Goal: Information Seeking & Learning: Learn about a topic

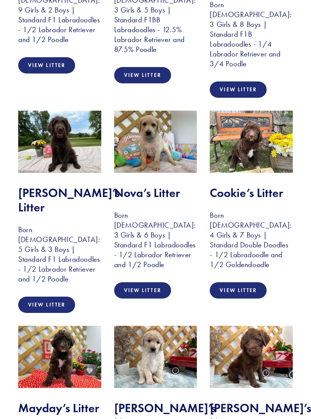
scroll to position [314, 0]
click at [270, 137] on img at bounding box center [251, 142] width 83 height 62
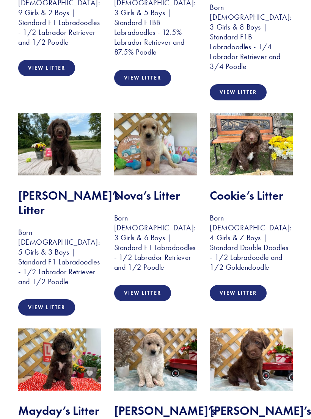
scroll to position [311, 0]
click at [254, 285] on link "View Litter" at bounding box center [238, 293] width 57 height 16
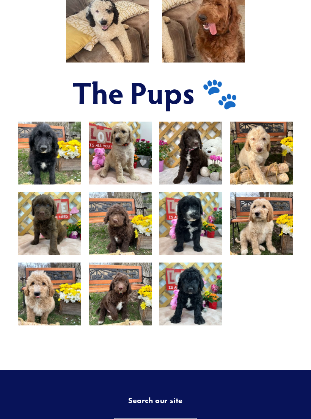
scroll to position [448, 0]
click at [132, 318] on img at bounding box center [120, 294] width 84 height 63
click at [130, 316] on img at bounding box center [120, 294] width 84 height 63
click at [139, 317] on img at bounding box center [120, 294] width 84 height 63
click at [139, 319] on img at bounding box center [120, 294] width 84 height 63
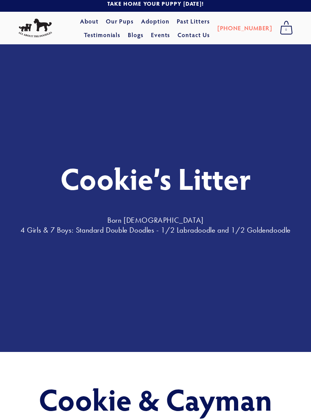
scroll to position [0, 0]
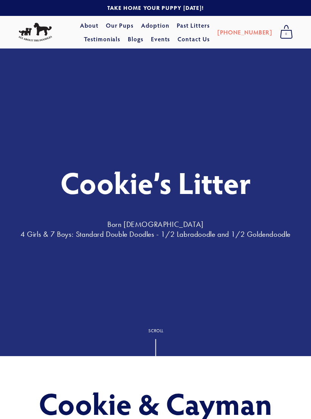
click at [143, 40] on link "Blogs" at bounding box center [136, 39] width 16 height 14
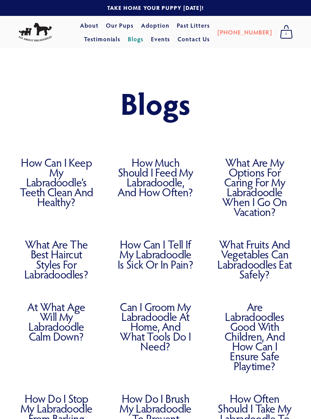
click at [264, 191] on link "What Are My Options for Caring for My Labradoodle When I Go on Vacation?" at bounding box center [254, 187] width 76 height 59
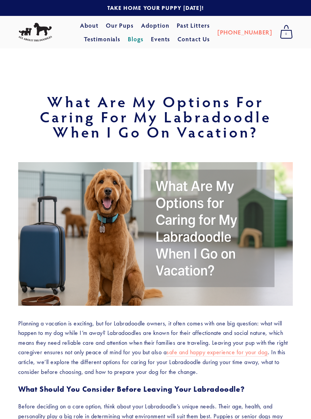
click at [141, 23] on link "Adoption" at bounding box center [155, 26] width 28 height 14
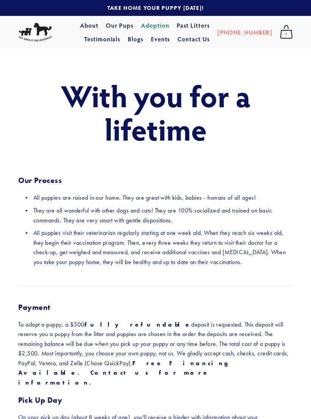
click at [121, 32] on link "Testimonials" at bounding box center [102, 39] width 37 height 14
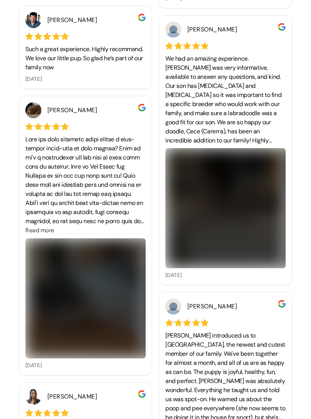
scroll to position [495, 0]
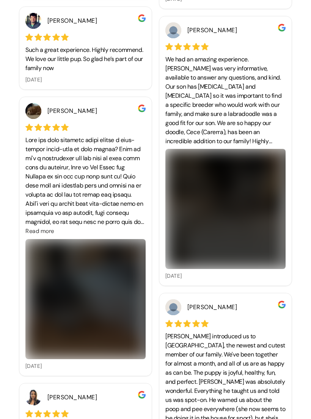
click at [250, 230] on img at bounding box center [225, 209] width 120 height 120
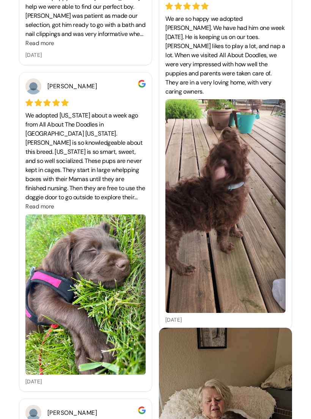
scroll to position [1468, 0]
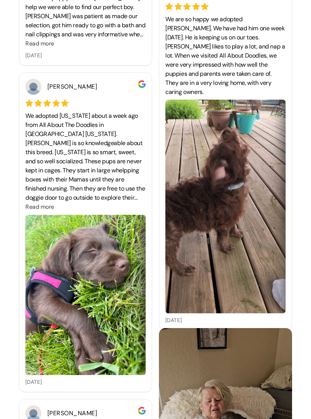
click at [47, 207] on span "Read more" at bounding box center [39, 207] width 29 height 8
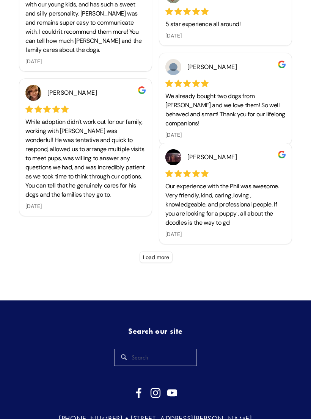
scroll to position [3624, 0]
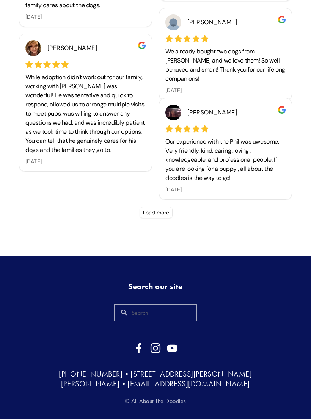
click at [166, 212] on button "Load more" at bounding box center [155, 212] width 33 height 11
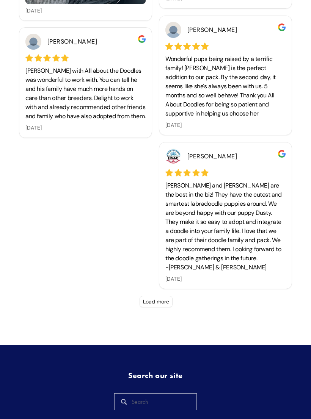
scroll to position [4093, 0]
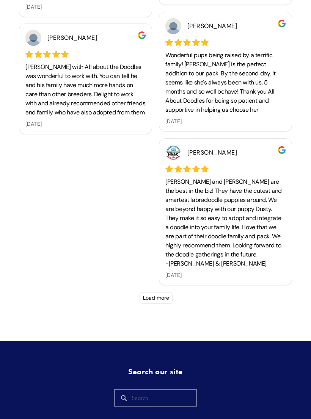
click at [162, 296] on button "Load more" at bounding box center [155, 298] width 33 height 11
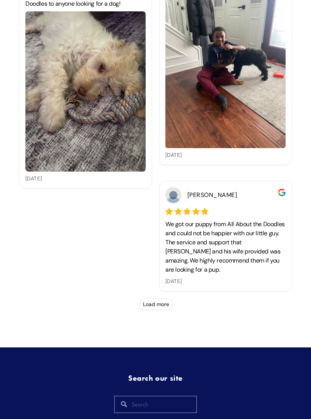
scroll to position [4891, 0]
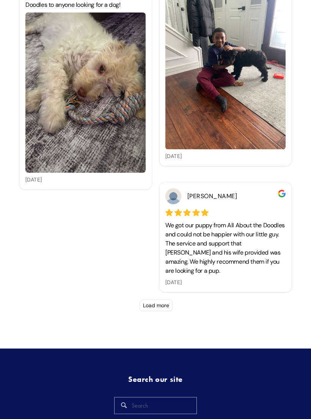
click at [172, 304] on button "Load more" at bounding box center [155, 305] width 33 height 11
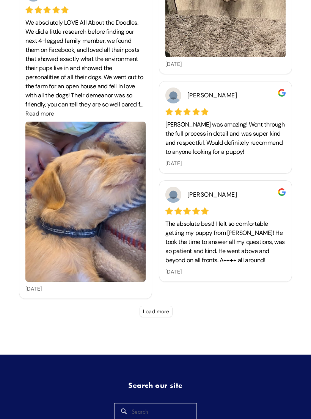
scroll to position [5627, 0]
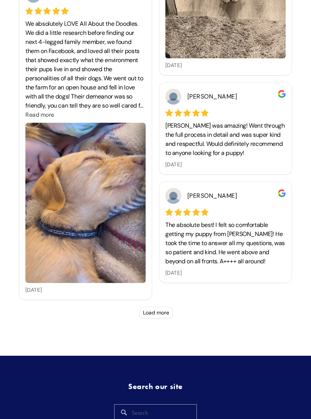
click at [164, 313] on button "Load more" at bounding box center [155, 312] width 33 height 11
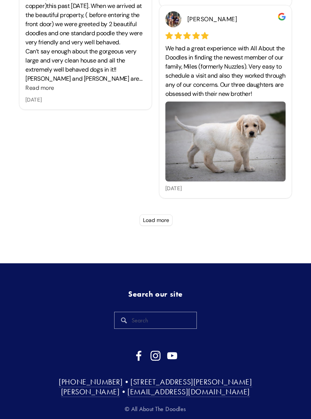
scroll to position [6393, 0]
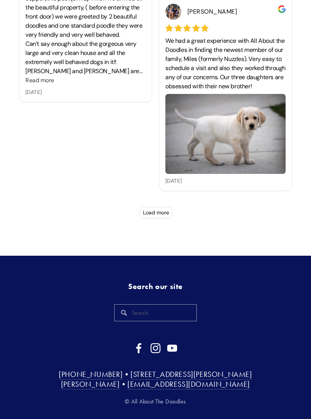
click at [170, 212] on button "Load more" at bounding box center [155, 212] width 33 height 11
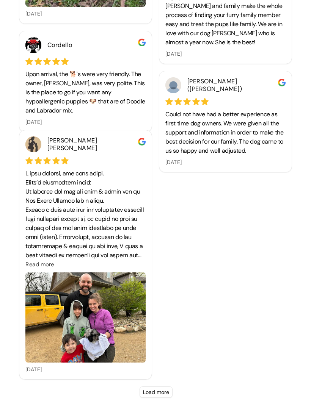
scroll to position [7331, 0]
click at [163, 388] on button "Load more" at bounding box center [155, 392] width 33 height 11
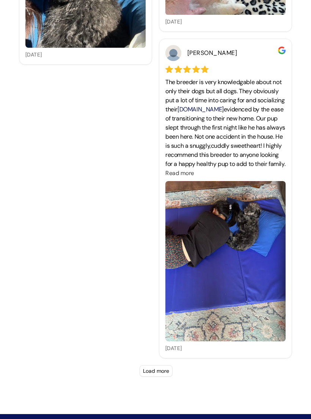
scroll to position [8325, 0]
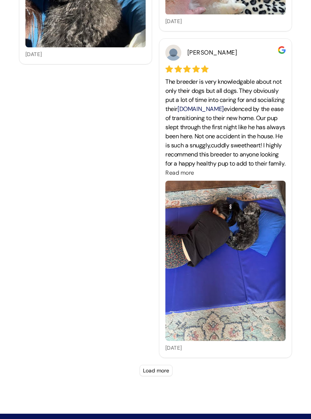
click at [163, 368] on button "Load more" at bounding box center [155, 370] width 33 height 11
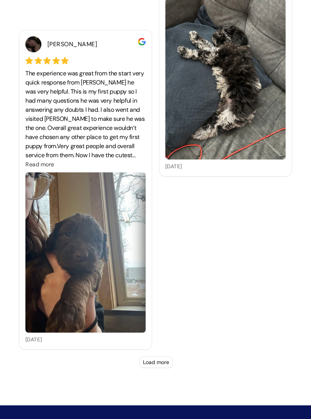
scroll to position [9024, 0]
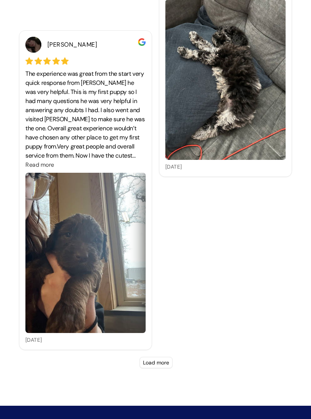
click at [158, 363] on button "Load more" at bounding box center [155, 362] width 33 height 11
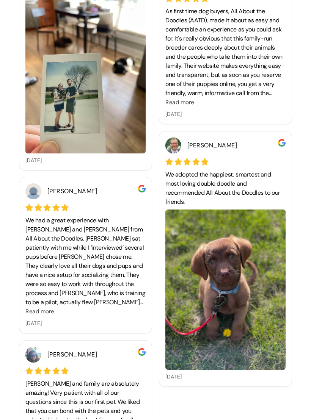
scroll to position [9609, 0]
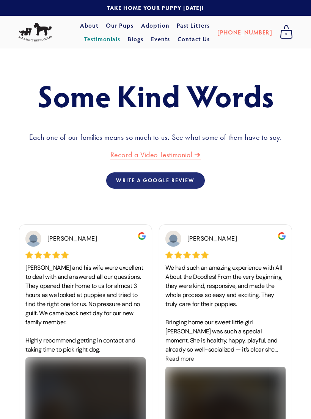
click at [114, 22] on link "Our Pups" at bounding box center [120, 26] width 28 height 14
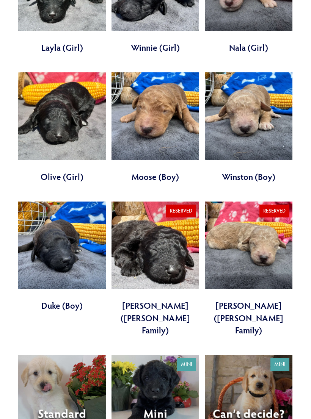
scroll to position [1558, 0]
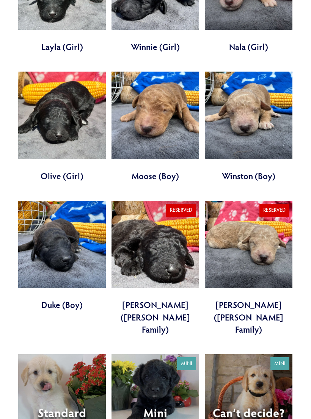
click at [86, 355] on link at bounding box center [62, 410] width 88 height 110
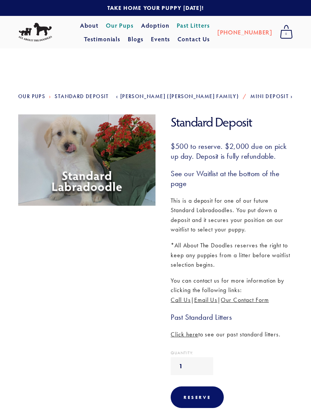
click at [80, 25] on link "About" at bounding box center [89, 26] width 19 height 14
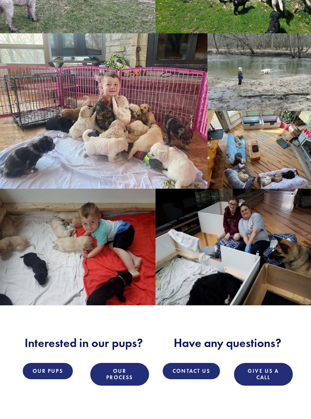
scroll to position [527, 0]
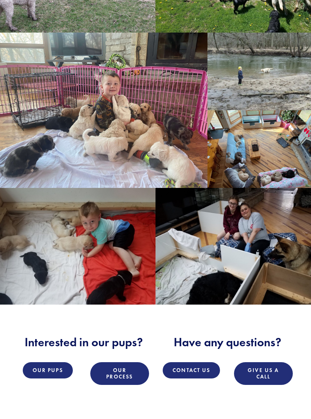
click at [60, 368] on link "Our Pups" at bounding box center [48, 370] width 50 height 16
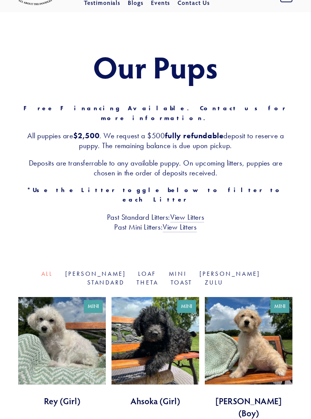
scroll to position [37, 0]
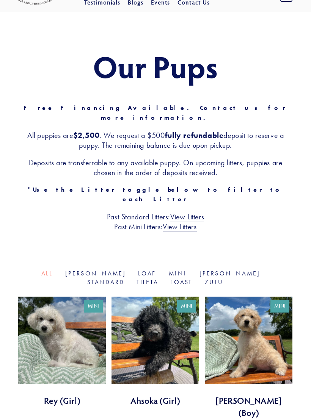
click at [124, 279] on link "Standard" at bounding box center [105, 282] width 37 height 7
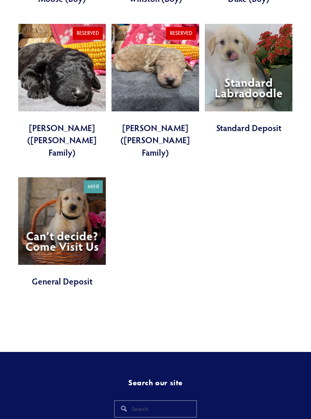
scroll to position [877, 0]
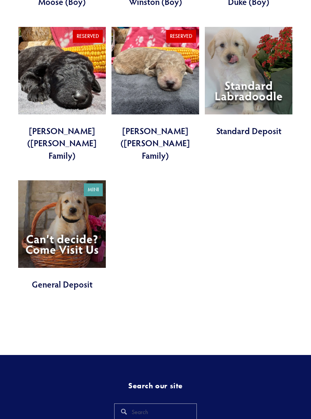
click at [174, 404] on input "Search" at bounding box center [155, 412] width 83 height 17
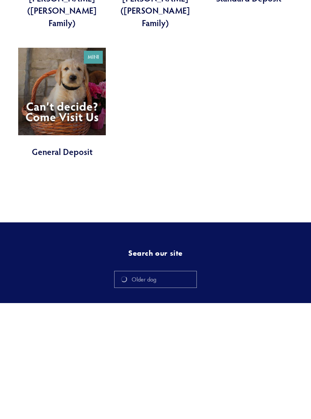
type input "Older dog"
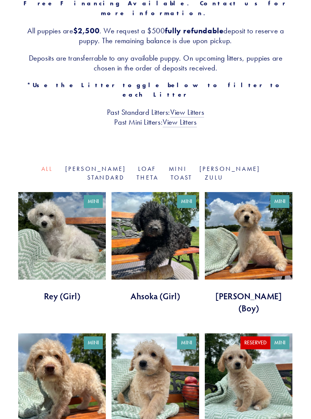
scroll to position [141, 0]
click at [193, 174] on link "Toast" at bounding box center [182, 177] width 22 height 7
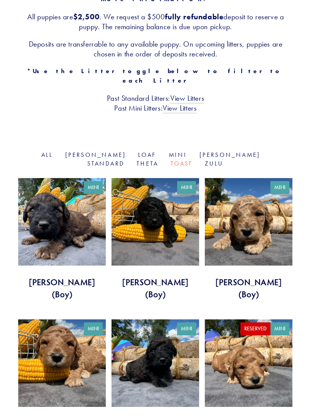
scroll to position [150, 0]
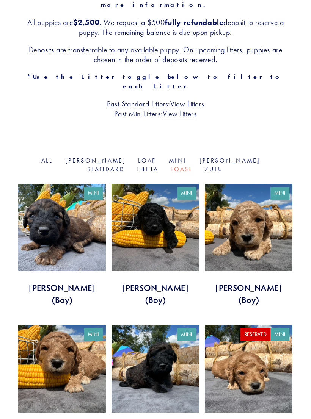
click at [158, 166] on link "Theta" at bounding box center [147, 169] width 22 height 7
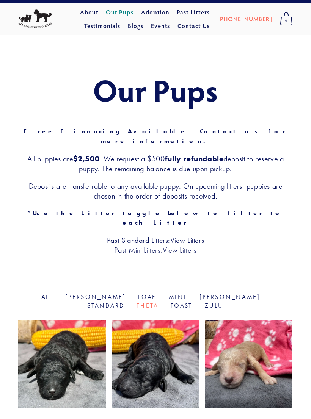
scroll to position [13, 0]
click at [199, 293] on link "Rosie" at bounding box center [229, 296] width 61 height 7
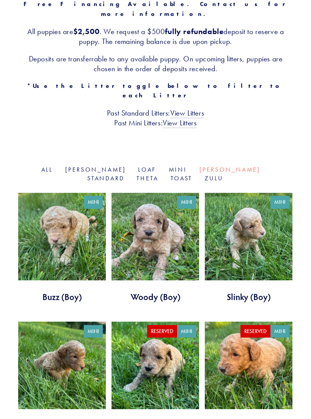
scroll to position [139, 0]
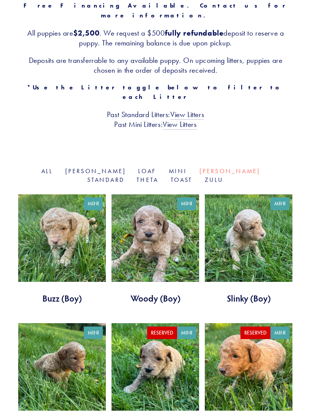
click at [205, 176] on link "Zulu" at bounding box center [214, 179] width 19 height 7
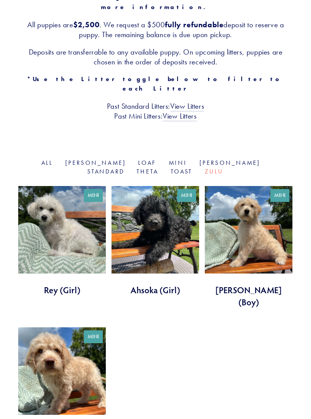
scroll to position [147, 0]
click at [138, 159] on link "Loaf" at bounding box center [147, 162] width 18 height 7
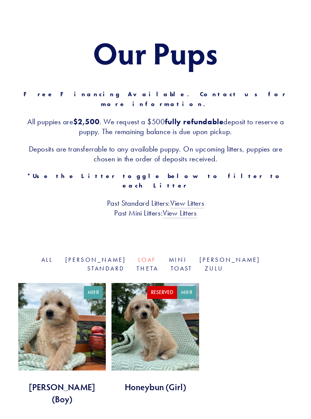
scroll to position [50, 0]
click at [65, 256] on link "[PERSON_NAME]" at bounding box center [95, 259] width 61 height 7
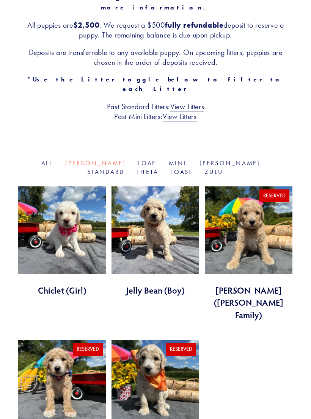
scroll to position [147, 0]
click at [41, 160] on link "All" at bounding box center [47, 163] width 12 height 7
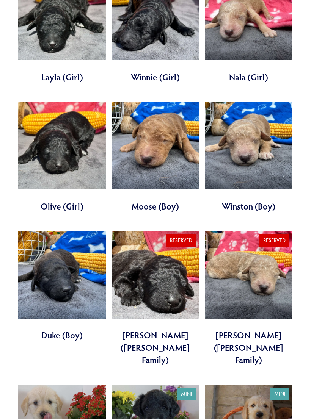
scroll to position [1528, 0]
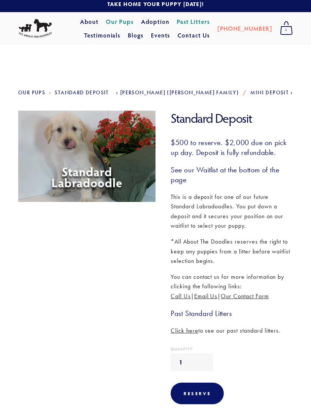
scroll to position [3, 0]
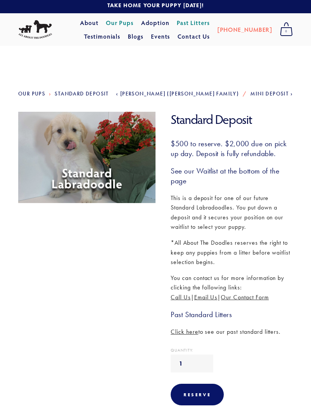
click at [230, 313] on h3 "Past Standard Litters" at bounding box center [232, 315] width 122 height 10
click at [218, 313] on h3 "Past Standard Litters" at bounding box center [232, 315] width 122 height 10
click at [221, 310] on h3 "Past Standard Litters" at bounding box center [232, 315] width 122 height 10
click at [222, 316] on h3 "Past Standard Litters" at bounding box center [232, 315] width 122 height 10
click at [230, 311] on h3 "Past Standard Litters" at bounding box center [232, 315] width 122 height 10
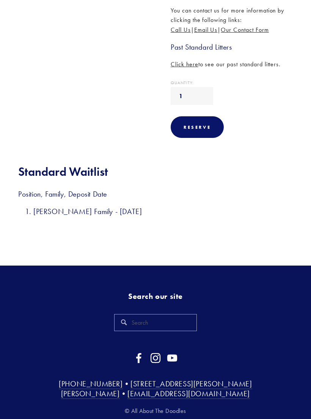
scroll to position [278, 0]
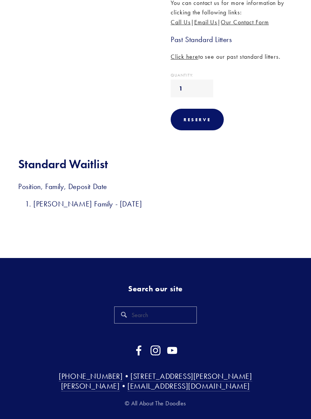
click at [170, 311] on input "Search" at bounding box center [155, 315] width 83 height 17
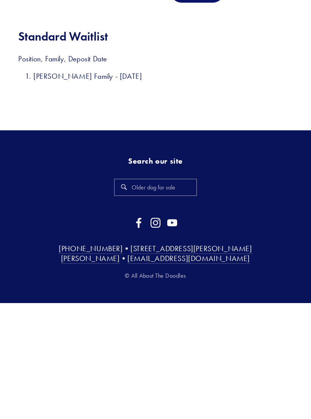
type input "Older dog for sale"
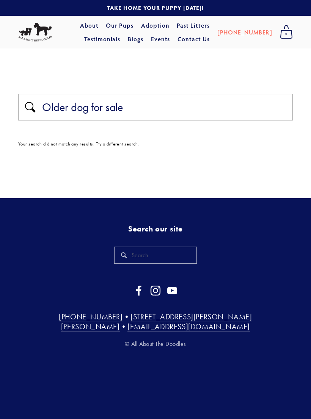
click at [147, 111] on input "Older dog for sale" at bounding box center [164, 107] width 247 height 14
type input "Older puppy"
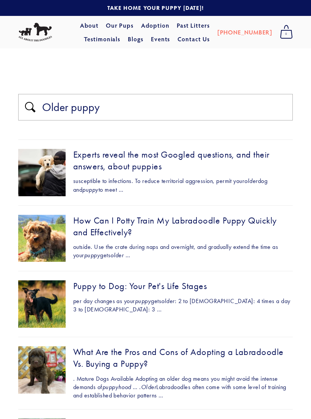
click at [45, 36] on img at bounding box center [35, 32] width 34 height 19
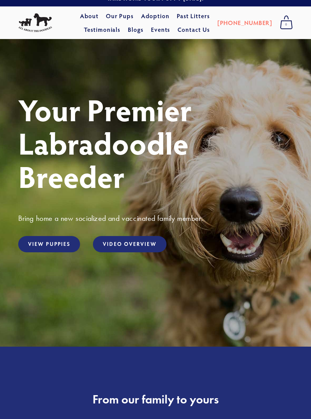
scroll to position [9, 0]
click at [66, 251] on link "View Puppies" at bounding box center [49, 244] width 62 height 16
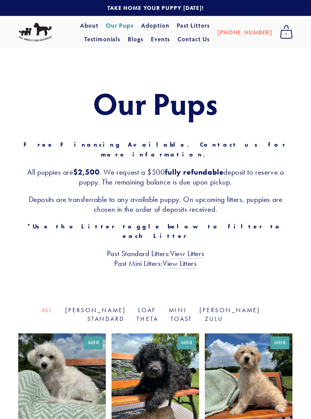
click at [46, 32] on img at bounding box center [35, 32] width 34 height 19
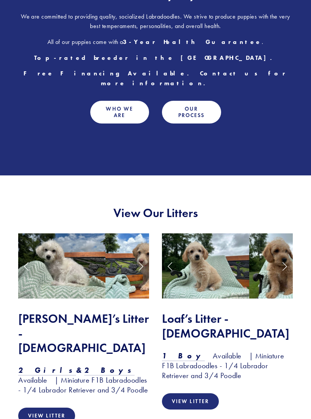
scroll to position [415, 0]
click at [246, 257] on img at bounding box center [205, 266] width 87 height 66
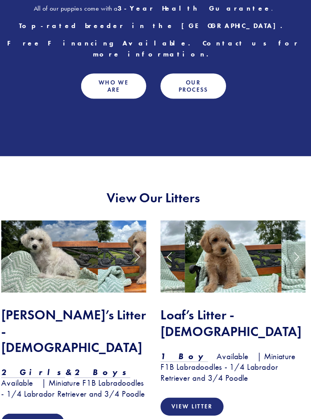
scroll to position [424, 0]
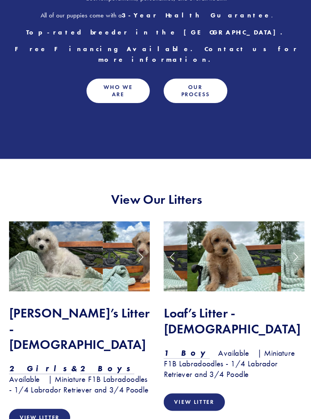
click at [249, 243] on img at bounding box center [227, 257] width 87 height 66
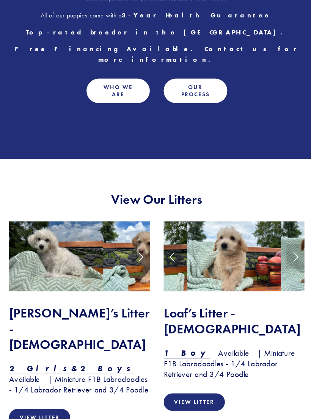
click at [276, 245] on link "Next Slide" at bounding box center [284, 256] width 17 height 23
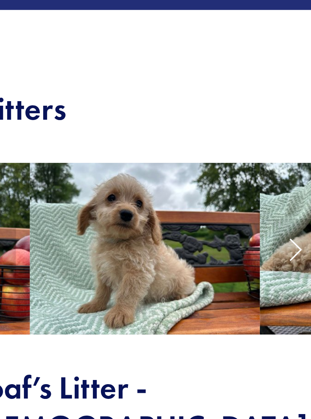
click at [276, 245] on link "Next Slide" at bounding box center [284, 256] width 17 height 23
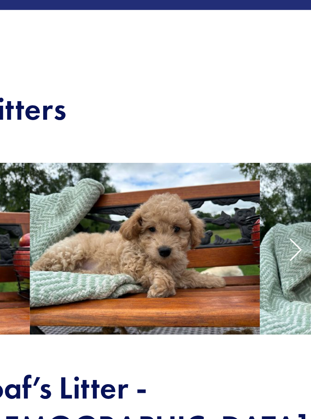
click at [276, 245] on link "Next Slide" at bounding box center [284, 256] width 17 height 23
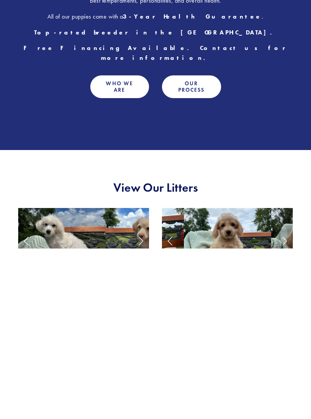
scroll to position [440, 0]
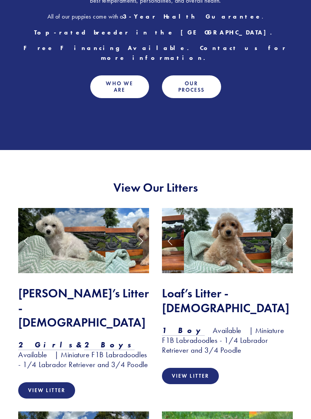
click at [207, 373] on link "View Litter" at bounding box center [190, 376] width 57 height 16
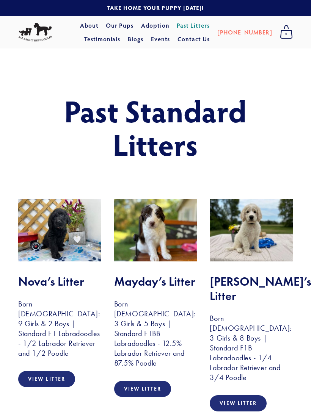
click at [142, 27] on link "Adoption" at bounding box center [155, 26] width 28 height 14
